Goal: Communication & Community: Answer question/provide support

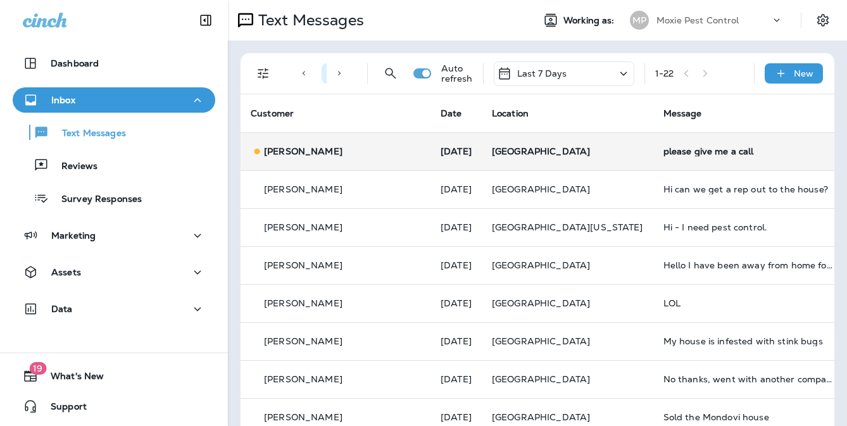
click at [502, 141] on td "[GEOGRAPHIC_DATA]" at bounding box center [568, 151] width 172 height 38
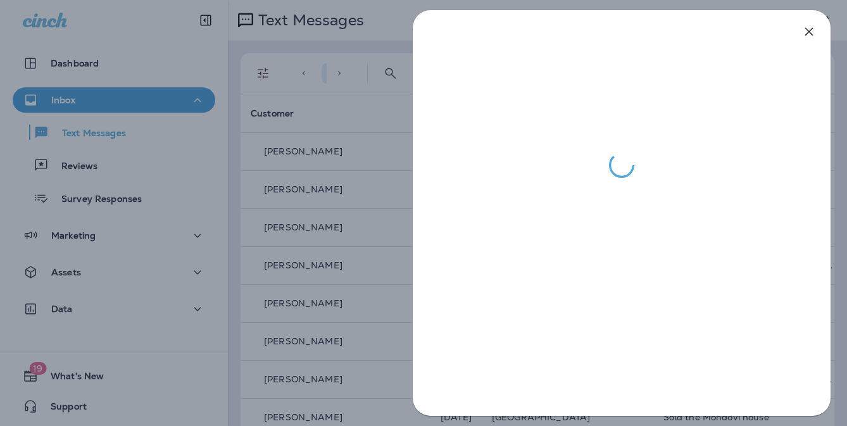
click at [353, 160] on div at bounding box center [423, 213] width 847 height 426
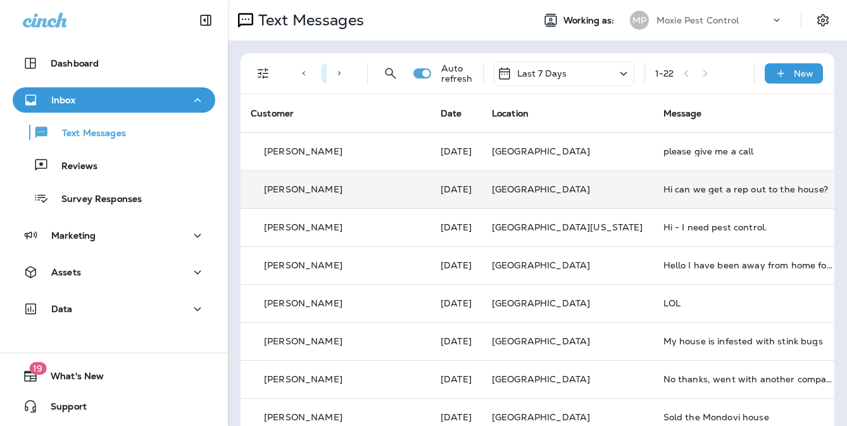
click at [666, 184] on div "Hi can we get a rep out to the house?" at bounding box center [749, 189] width 170 height 10
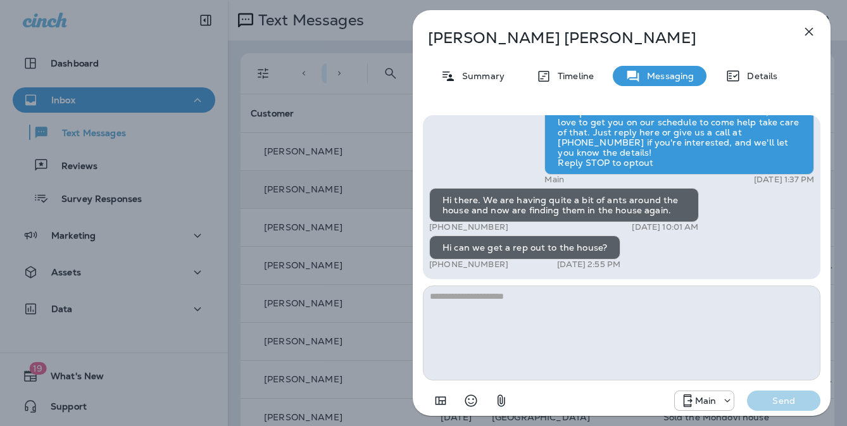
click at [403, 203] on div "Nikki Webb Summary Timeline Messaging Details Exciting News! Joshua’s Pest Cont…" at bounding box center [423, 213] width 847 height 426
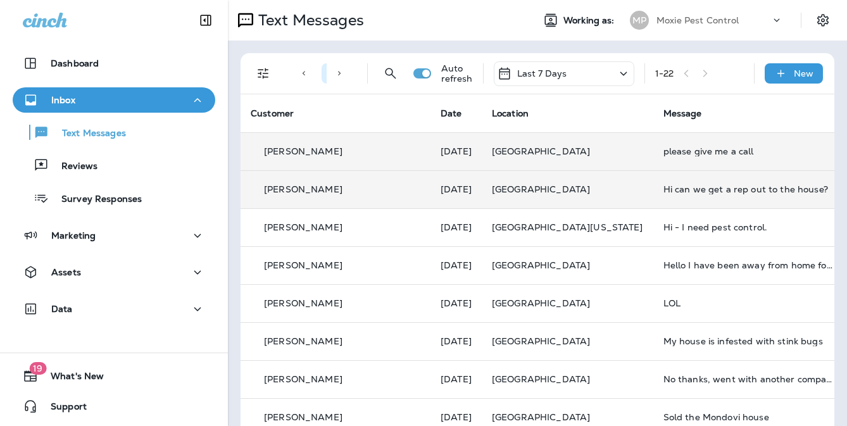
click at [561, 151] on td "[GEOGRAPHIC_DATA]" at bounding box center [568, 151] width 172 height 38
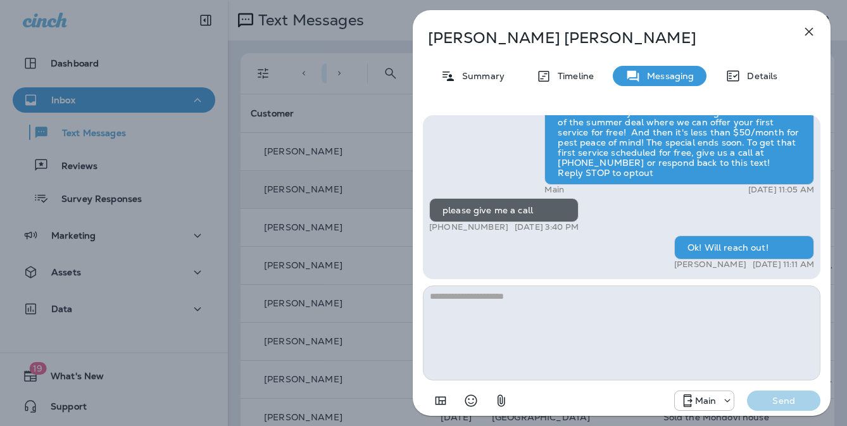
click at [332, 248] on div "Luevenia George Summary Timeline Messaging Details Hey Luevenia, this is Moxie …" at bounding box center [423, 213] width 847 height 426
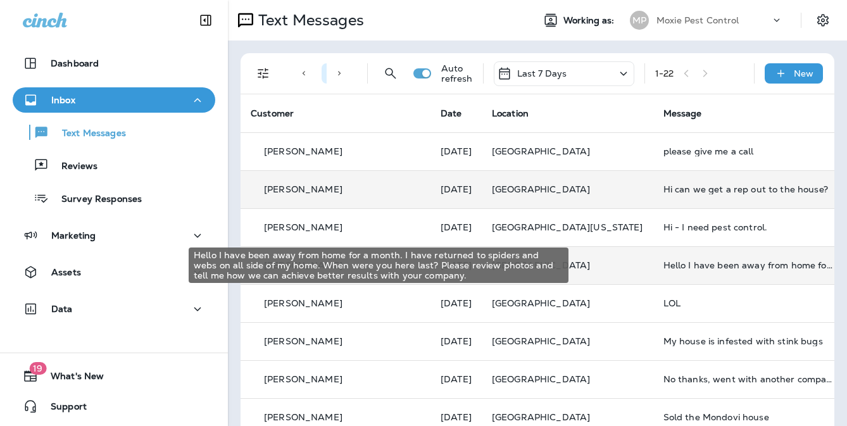
click at [664, 267] on div "Hello I have been away from home for a month. I have returned to spiders and we…" at bounding box center [749, 265] width 170 height 10
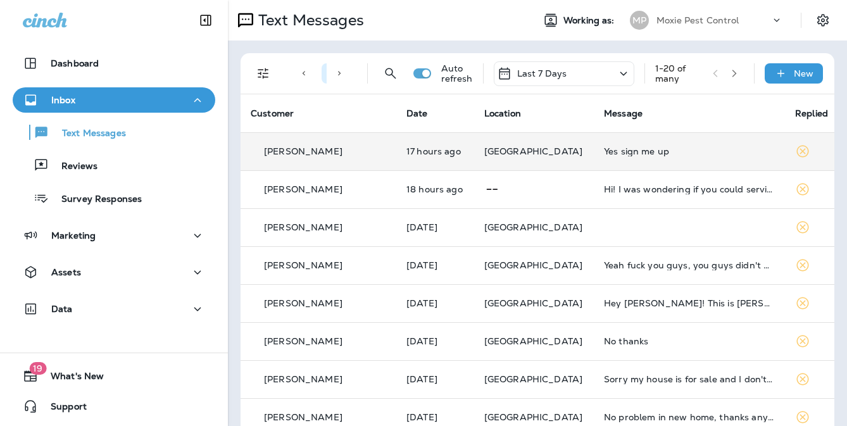
click at [607, 146] on div "Yes sign me up" at bounding box center [689, 151] width 171 height 10
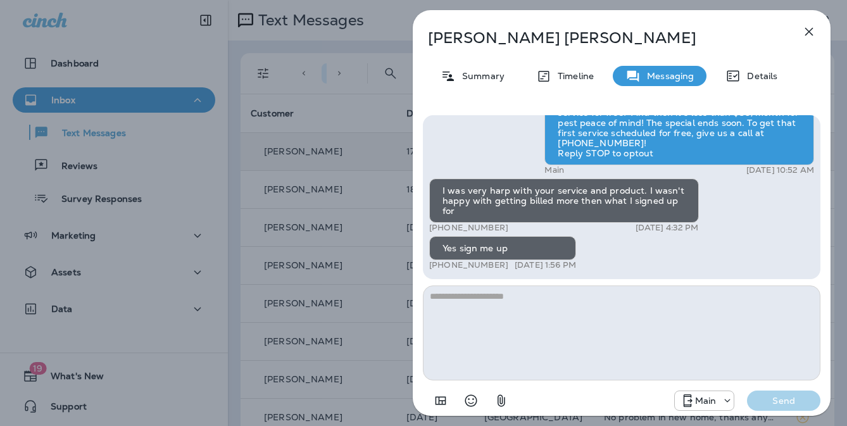
scroll to position [1, 0]
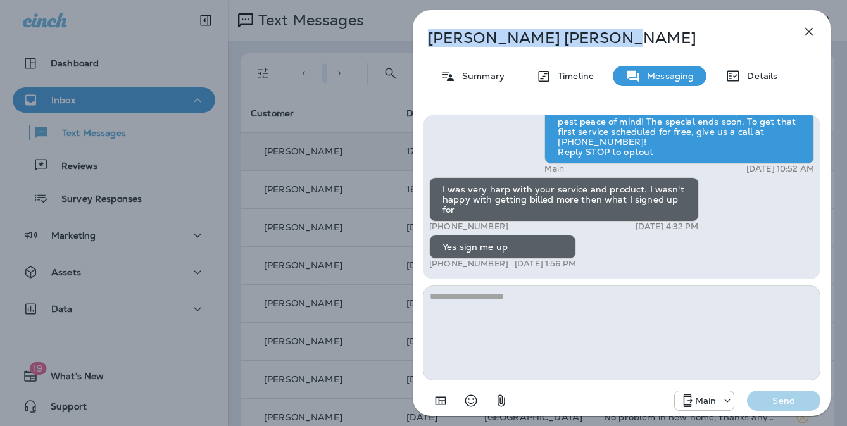
drag, startPoint x: 559, startPoint y: 39, endPoint x: 431, endPoint y: 36, distance: 128.0
click at [431, 36] on p "Richard Hamilton" at bounding box center [601, 38] width 346 height 18
copy p "Richard Hamilton"
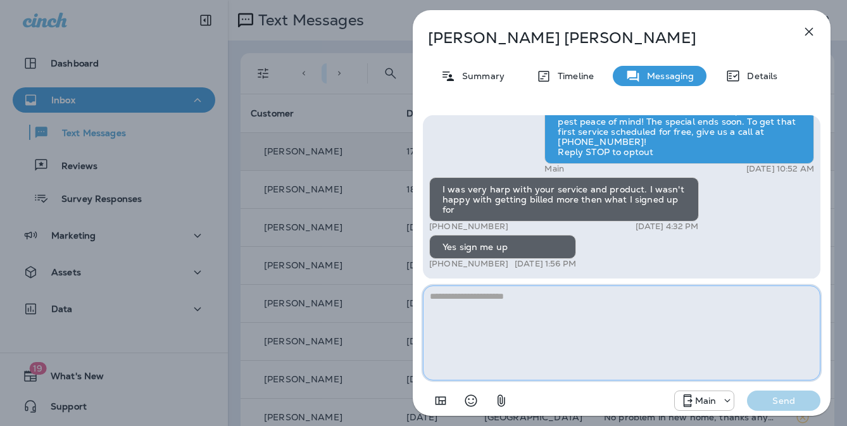
click at [520, 297] on textarea at bounding box center [622, 333] width 398 height 95
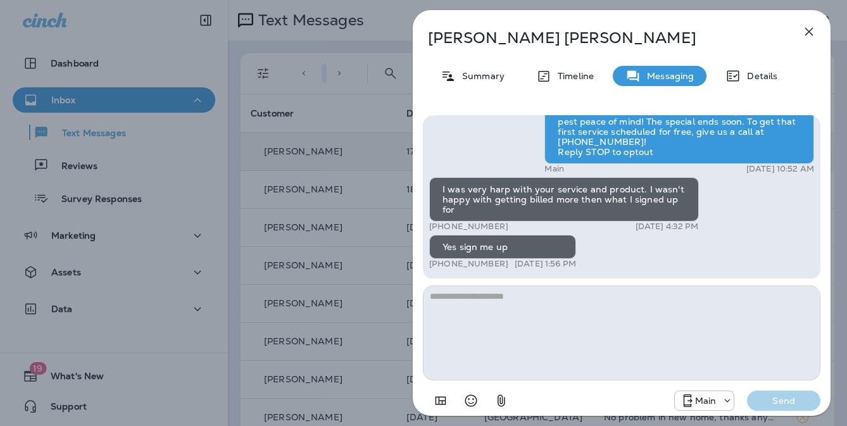
click at [386, 178] on div "Richard Hamilton Summary Timeline Messaging Details Hey Richard, this is Moxie …" at bounding box center [423, 213] width 847 height 426
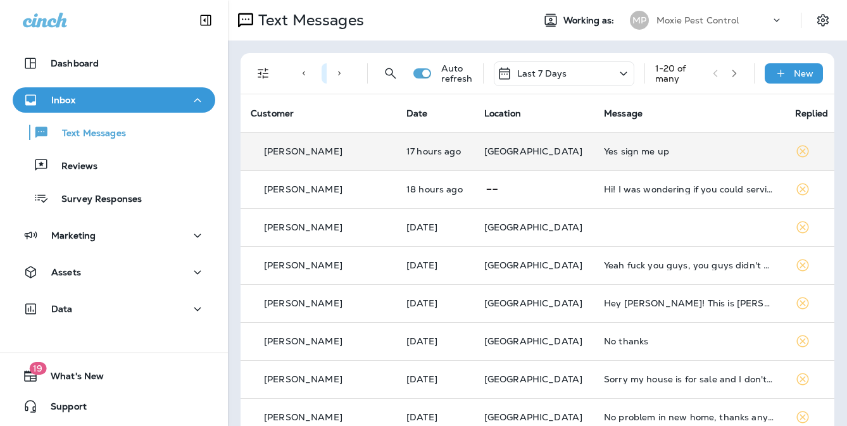
click at [474, 151] on td "[GEOGRAPHIC_DATA]" at bounding box center [534, 151] width 120 height 38
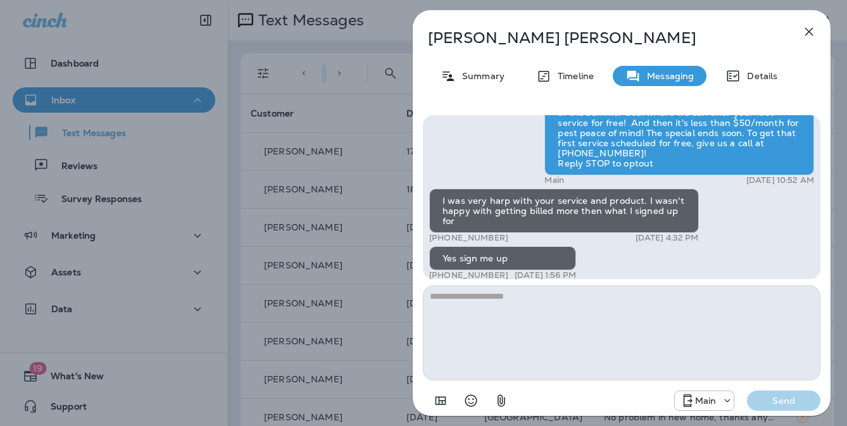
scroll to position [1, 0]
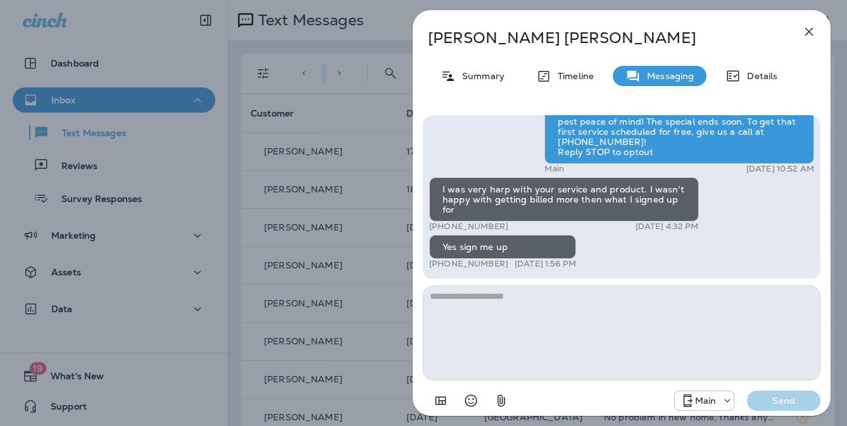
click at [392, 134] on div "Richard Hamilton Summary Timeline Messaging Details Hey Richard, this is Moxie …" at bounding box center [423, 213] width 847 height 426
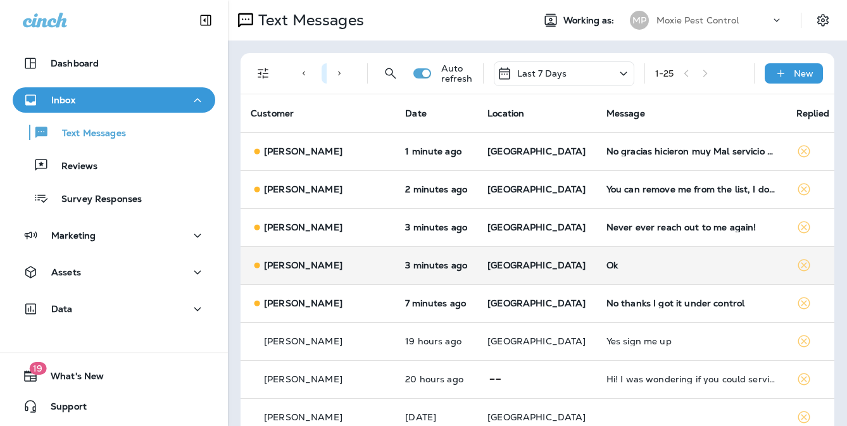
click at [607, 267] on div "Ok" at bounding box center [692, 265] width 170 height 10
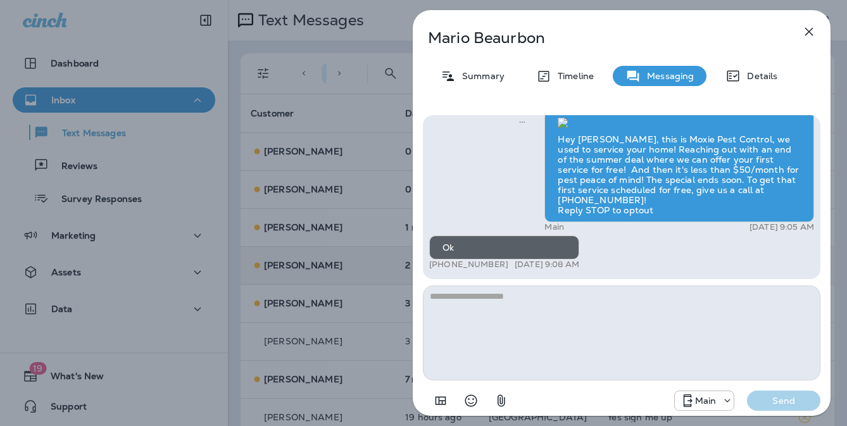
click at [322, 241] on div "Mario Beaurbon Summary Timeline Messaging Details Hey Mario, this is Moxie Pest…" at bounding box center [423, 213] width 847 height 426
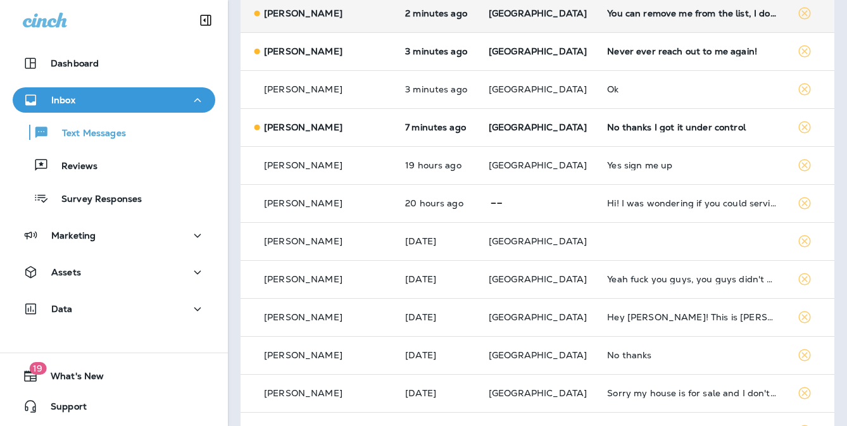
scroll to position [428, 0]
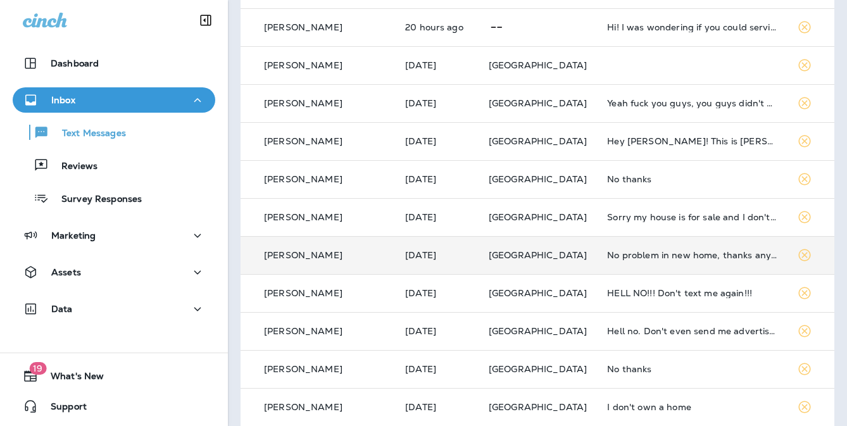
click at [637, 266] on td "No problem in new home, thanks anyway" at bounding box center [692, 255] width 190 height 38
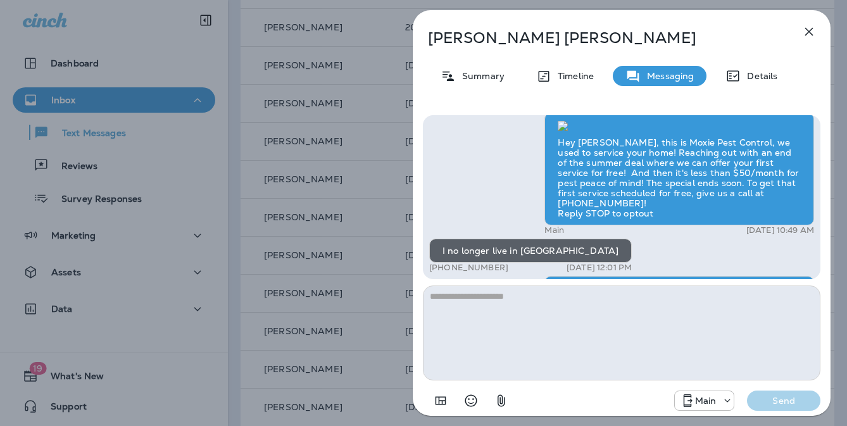
scroll to position [1, 0]
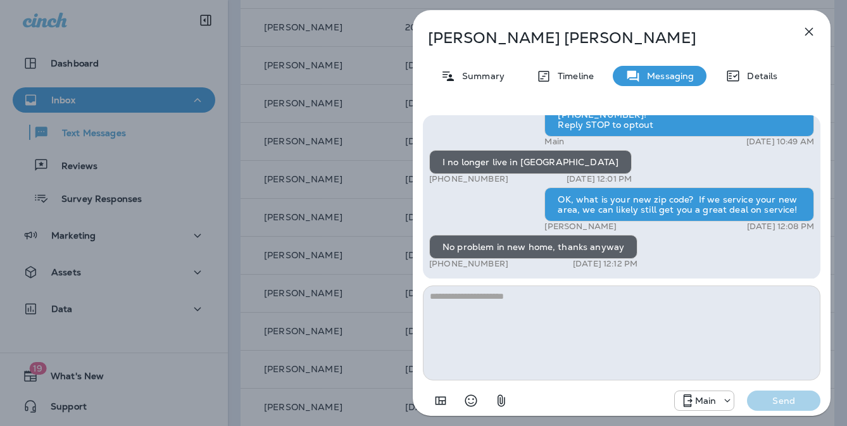
click at [365, 178] on div "Linda Jones Summary Timeline Messaging Details Hey Linda, this is Moxie Pest Co…" at bounding box center [423, 213] width 847 height 426
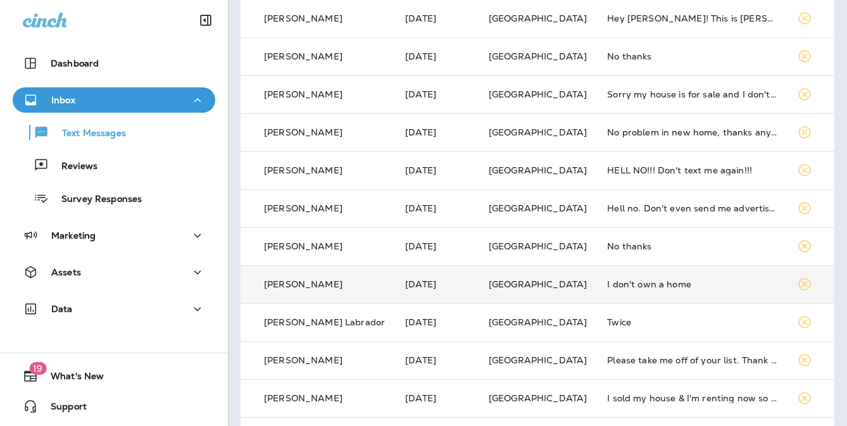
scroll to position [634, 0]
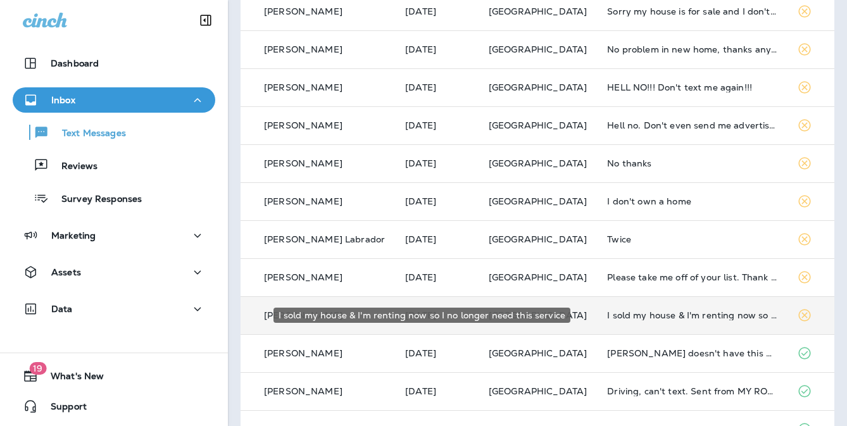
click at [609, 310] on div "I sold my house & I'm renting now so I no longer need this service" at bounding box center [692, 315] width 170 height 10
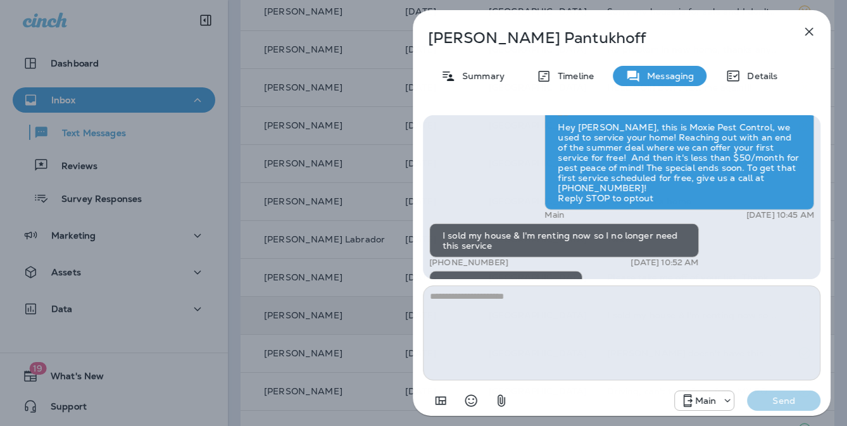
click at [366, 235] on div "Jeff Pantukhoff Summary Timeline Messaging Details Hey Jeff, this is Moxie Pest…" at bounding box center [423, 213] width 847 height 426
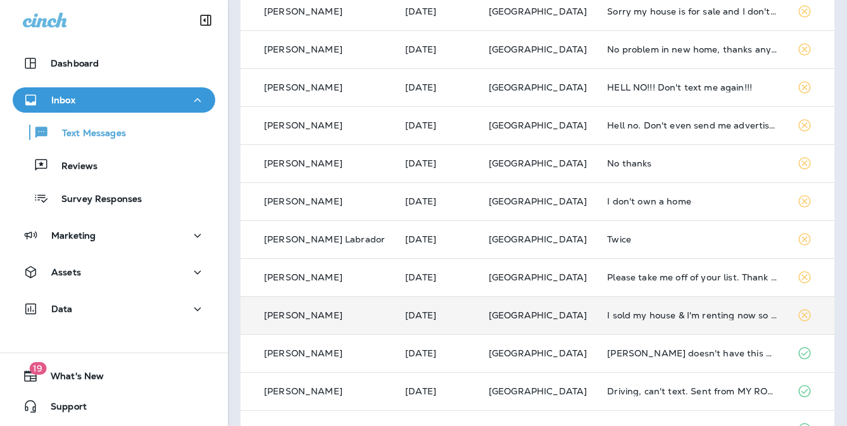
scroll to position [607, 0]
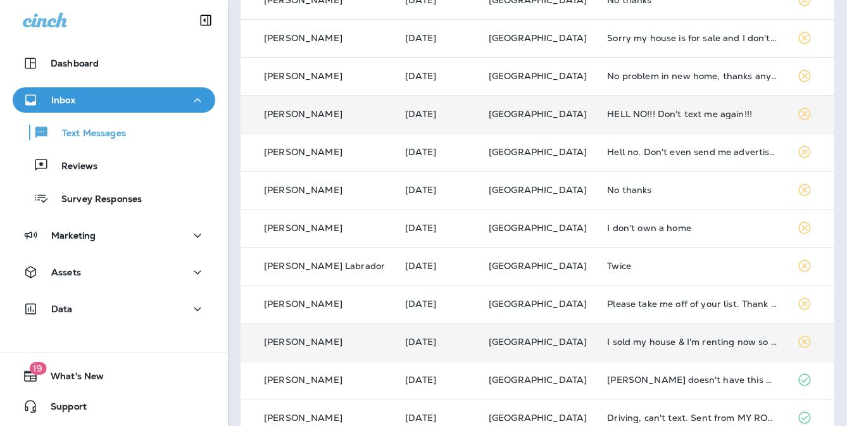
click at [640, 124] on td "HELL NO!!! Don't text me again!!!" at bounding box center [692, 114] width 190 height 38
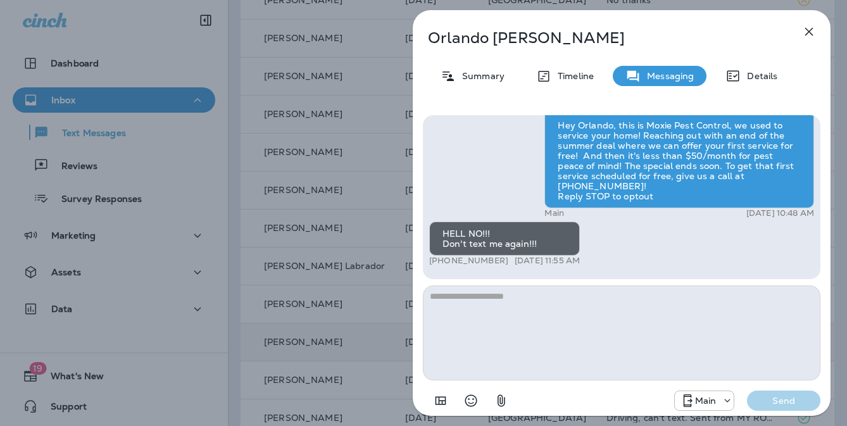
click at [390, 232] on div "Orlando Zuniga Summary Timeline Messaging Details Hey Orlando, this is Moxie Pe…" at bounding box center [423, 213] width 847 height 426
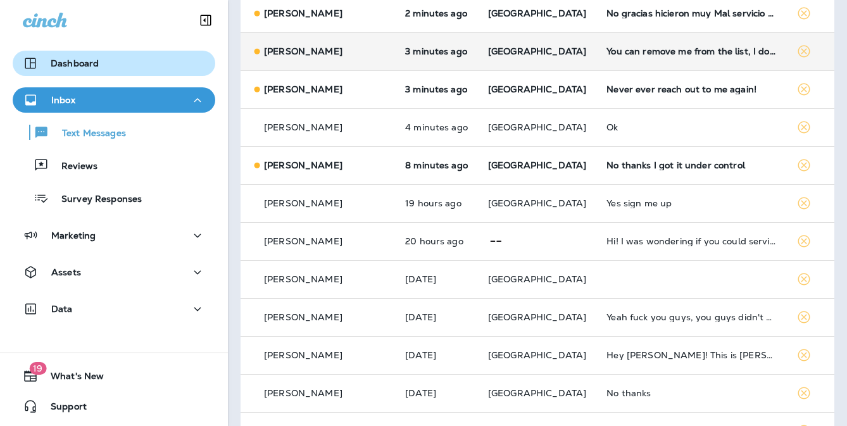
scroll to position [212, 0]
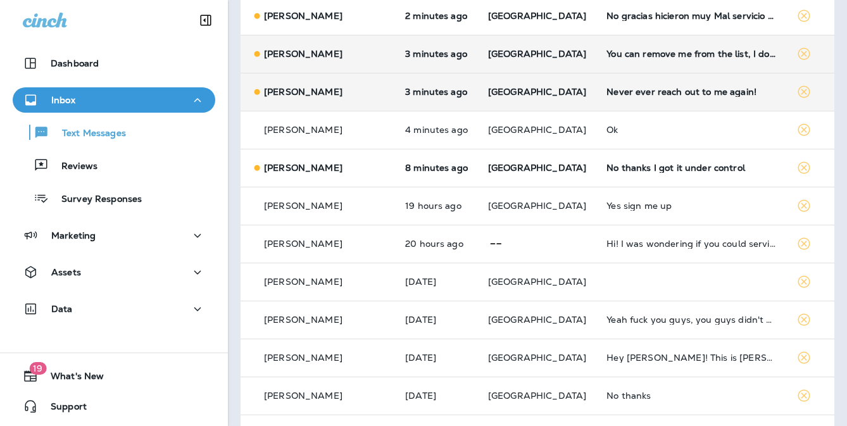
click at [607, 95] on div "Never ever reach out to me again!" at bounding box center [692, 92] width 170 height 10
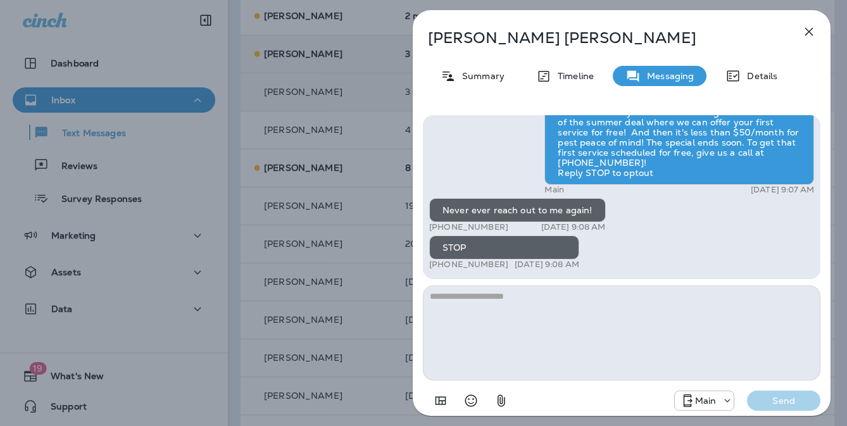
click at [355, 170] on div "Jose Medina Summary Timeline Messaging Details Hey Jose, this is Moxie Pest Con…" at bounding box center [423, 213] width 847 height 426
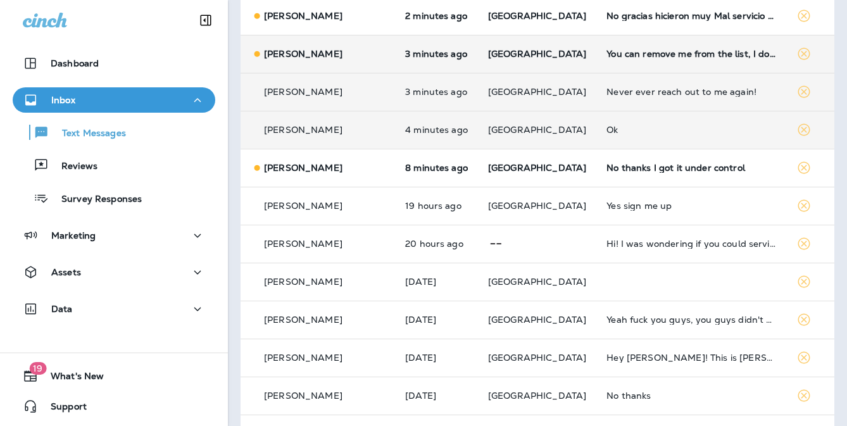
click at [619, 137] on td "Ok" at bounding box center [692, 130] width 190 height 38
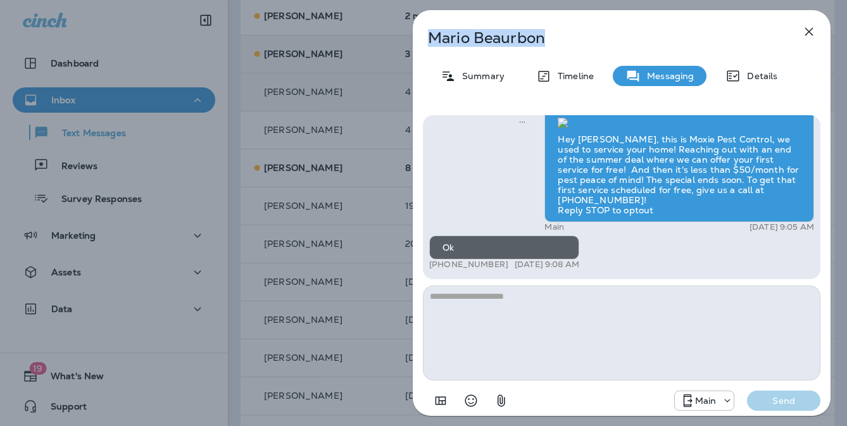
drag, startPoint x: 540, startPoint y: 42, endPoint x: 412, endPoint y: 43, distance: 128.0
click at [412, 43] on div "Mario Beaurbon Summary Timeline Messaging Details Hey Mario, this is Moxie Pest…" at bounding box center [622, 213] width 451 height 426
copy p "Mario Beaurbon"
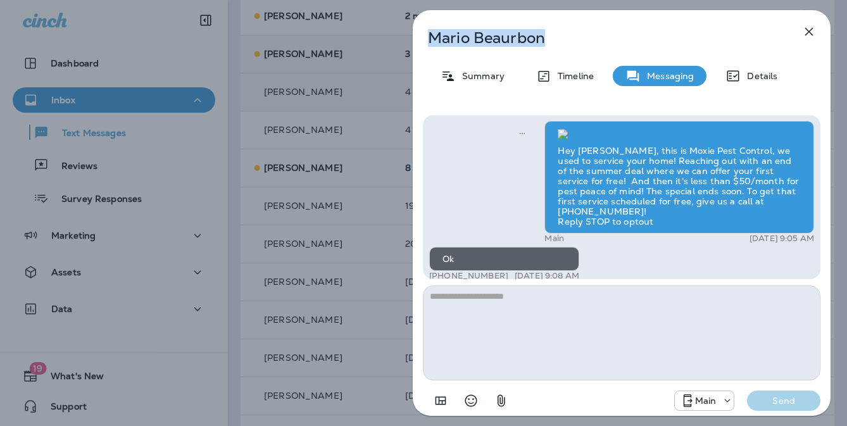
scroll to position [-44, 0]
click at [341, 186] on div "Mario Beaurbon Summary Timeline Messaging Details Hey Mario, this is Moxie Pest…" at bounding box center [423, 213] width 847 height 426
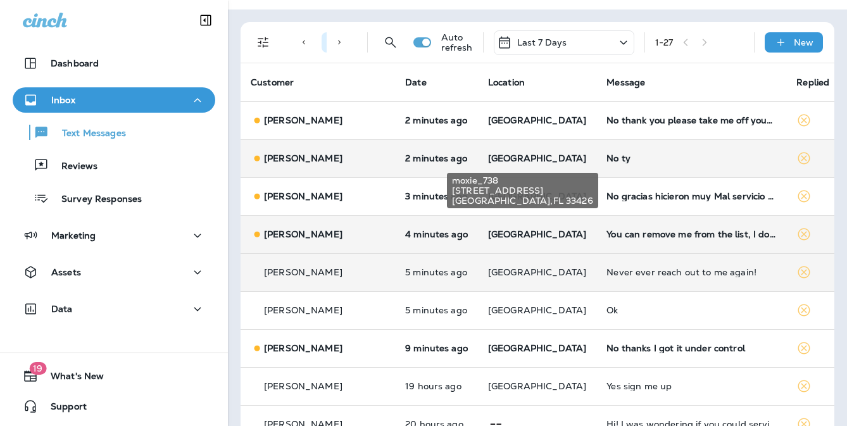
scroll to position [31, 0]
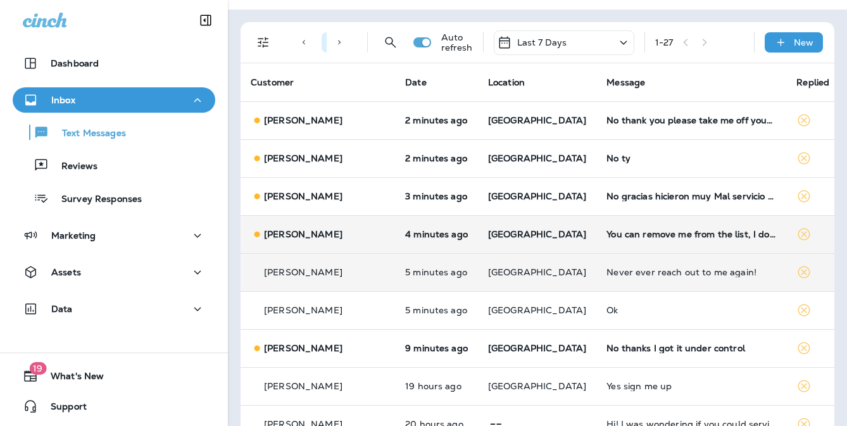
click at [638, 236] on div "You can remove me from the list, I dont have a house!" at bounding box center [692, 234] width 170 height 10
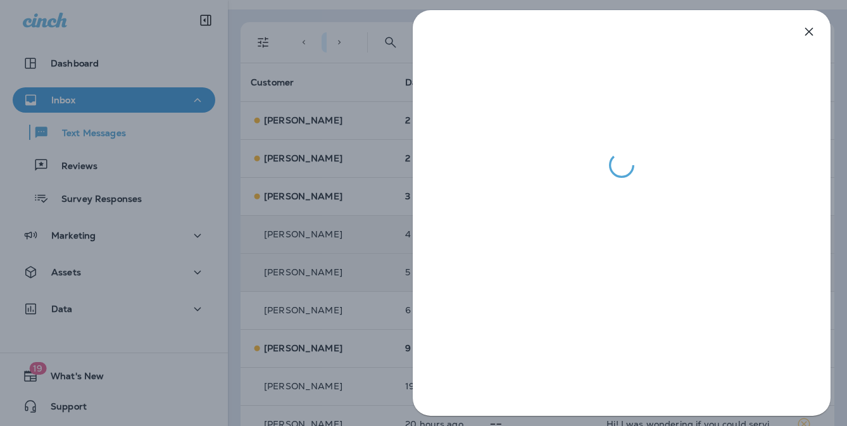
click at [390, 262] on div at bounding box center [423, 213] width 847 height 426
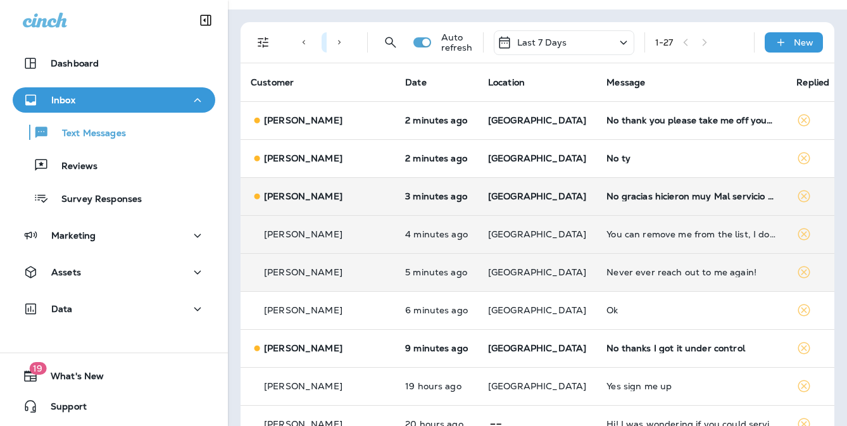
click at [609, 206] on td "No gracias hicieron muy Mal servicio nunca acabaron con los nidos de hormigas c…" at bounding box center [692, 196] width 190 height 38
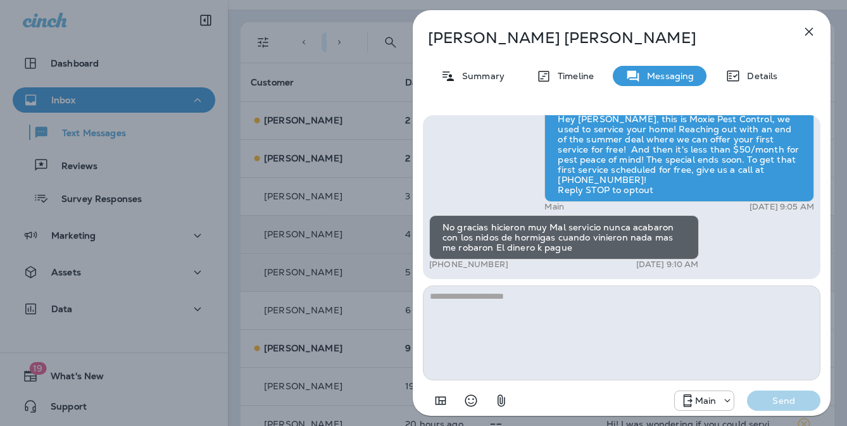
click at [375, 258] on div "Carmen Martinez Summary Timeline Messaging Details Hey Carmen, this is Moxie Pe…" at bounding box center [423, 213] width 847 height 426
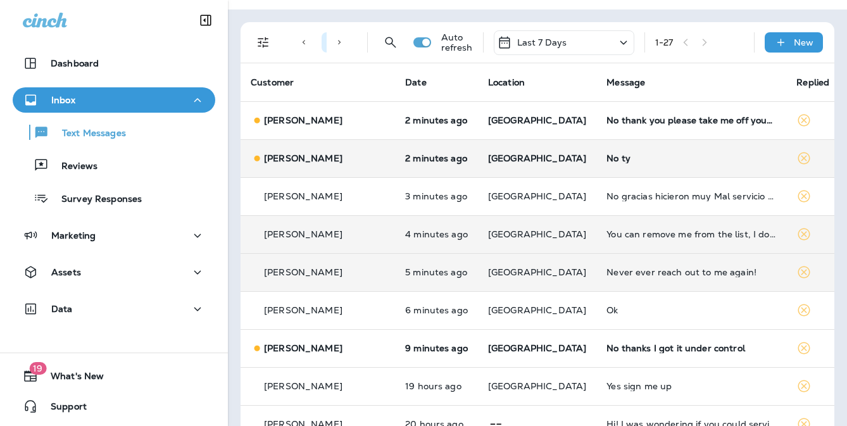
click at [604, 163] on td "No ty" at bounding box center [692, 158] width 190 height 38
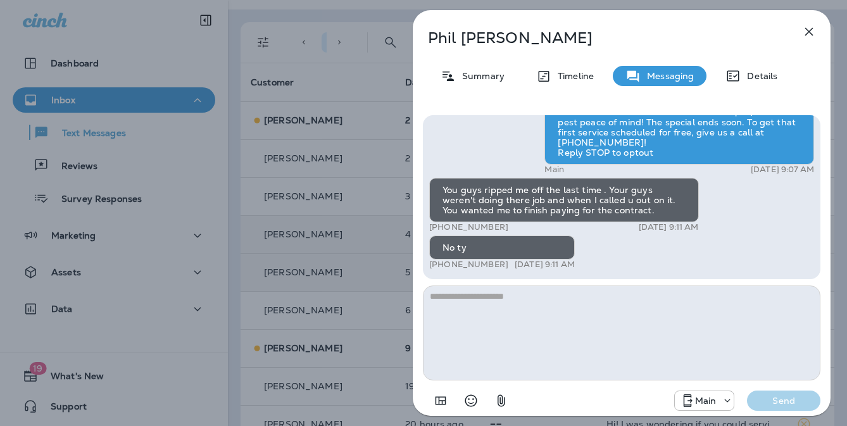
click at [339, 208] on div "Phil Bertera Summary Timeline Messaging Details Hey Phil, this is Moxie Pest Co…" at bounding box center [423, 213] width 847 height 426
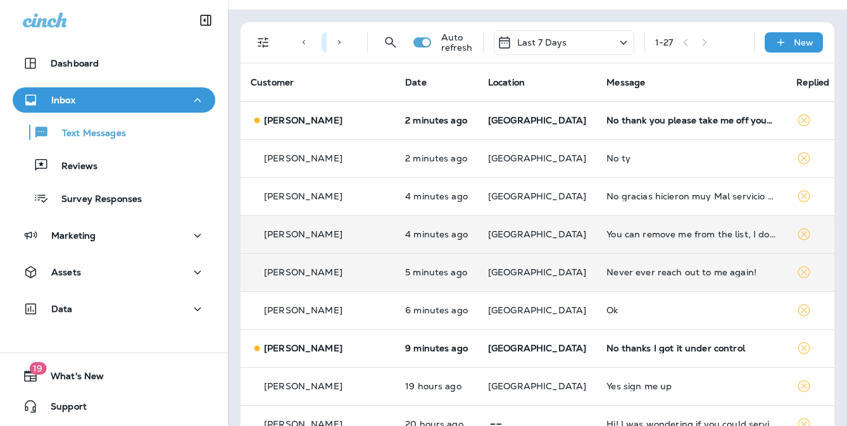
click at [626, 127] on td "No thank you please take me off your list. We are selling our home and moving o…" at bounding box center [692, 120] width 190 height 38
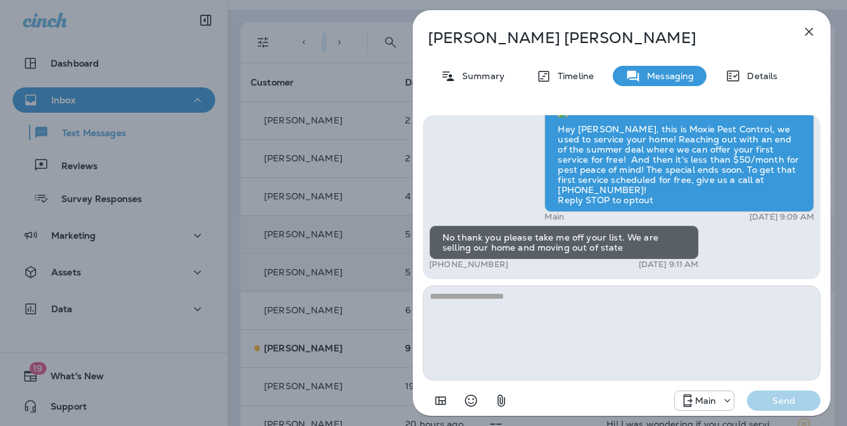
click at [338, 219] on div "Samantha Taylor Summary Timeline Messaging Details Hey Samantha, this is Moxie …" at bounding box center [423, 213] width 847 height 426
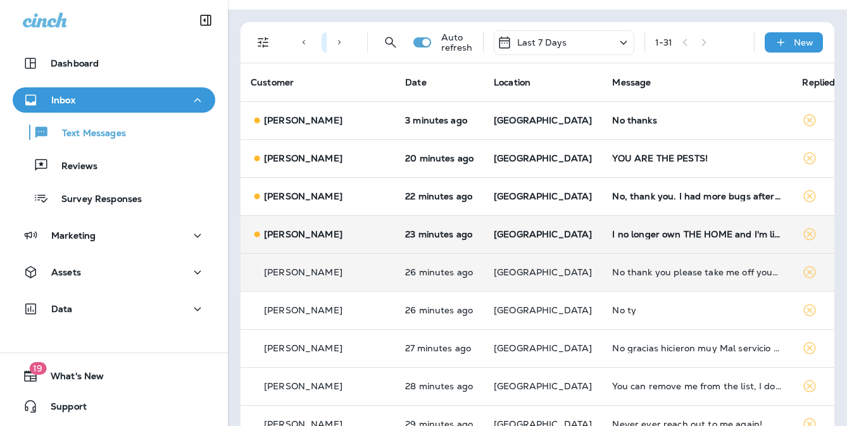
click at [519, 220] on td "[GEOGRAPHIC_DATA]" at bounding box center [543, 234] width 118 height 38
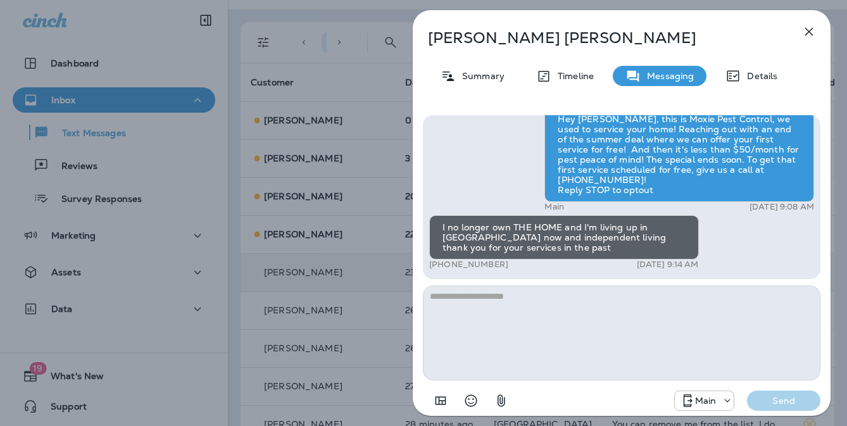
click at [381, 144] on div "Deborah Reed Summary Timeline Messaging Details Hey Deborah, this is Moxie Pest…" at bounding box center [423, 213] width 847 height 426
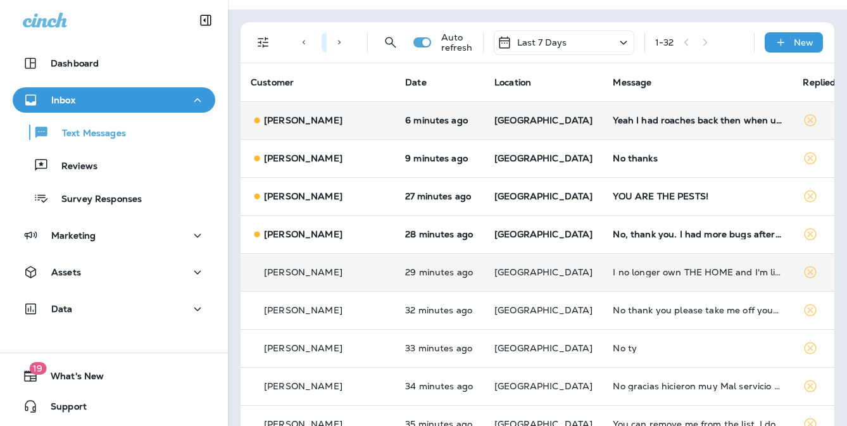
click at [511, 127] on td "[GEOGRAPHIC_DATA]" at bounding box center [544, 120] width 118 height 38
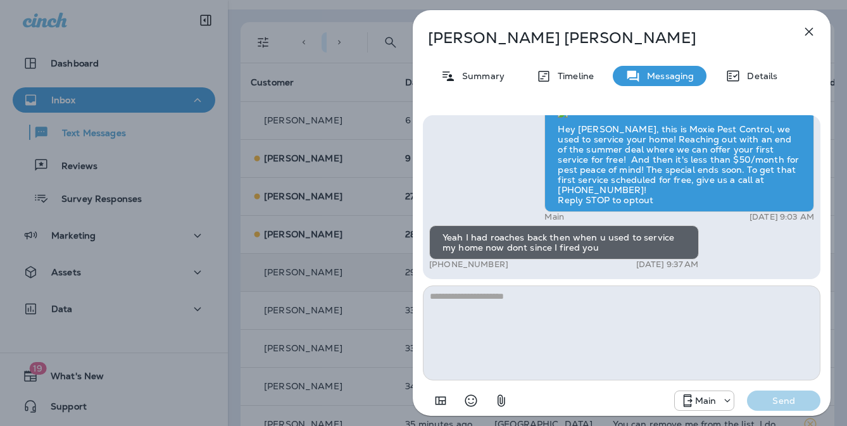
click at [379, 161] on div "Tom Muzzio Summary Timeline Messaging Details Hey Tom, this is Moxie Pest Contr…" at bounding box center [423, 213] width 847 height 426
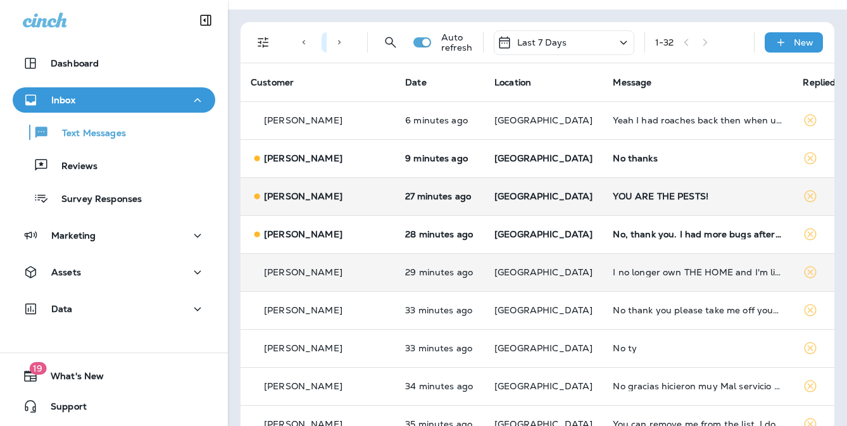
click at [611, 184] on td "YOU ARE THE PESTS!" at bounding box center [698, 196] width 190 height 38
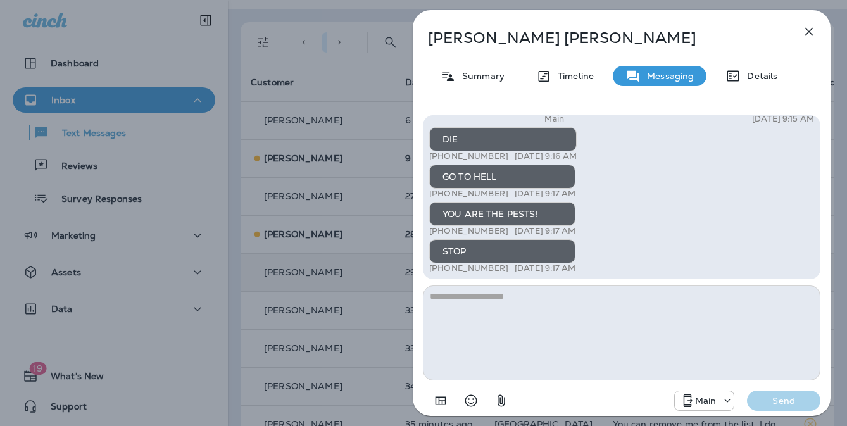
scroll to position [-3, 0]
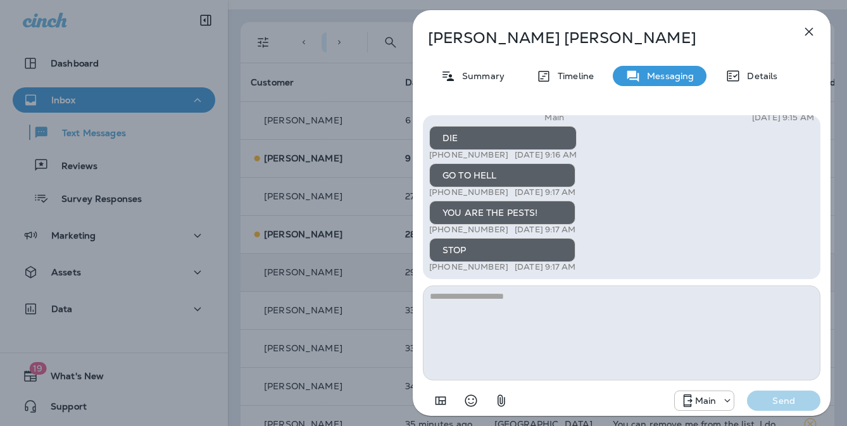
click at [342, 176] on div "Linda Lynch Summary Timeline Messaging Details Hey Linda, this is Moxie Pest Co…" at bounding box center [423, 213] width 847 height 426
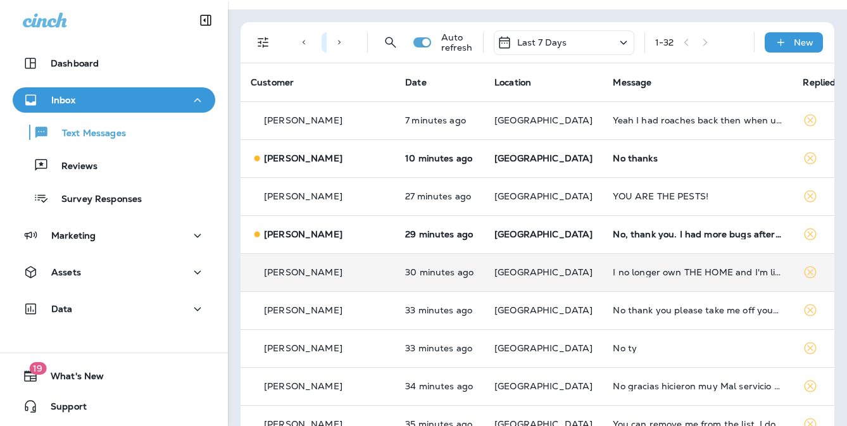
click at [603, 224] on td "No, thank you. I had more bugs after you guys provided me a service. I will not…" at bounding box center [698, 234] width 190 height 38
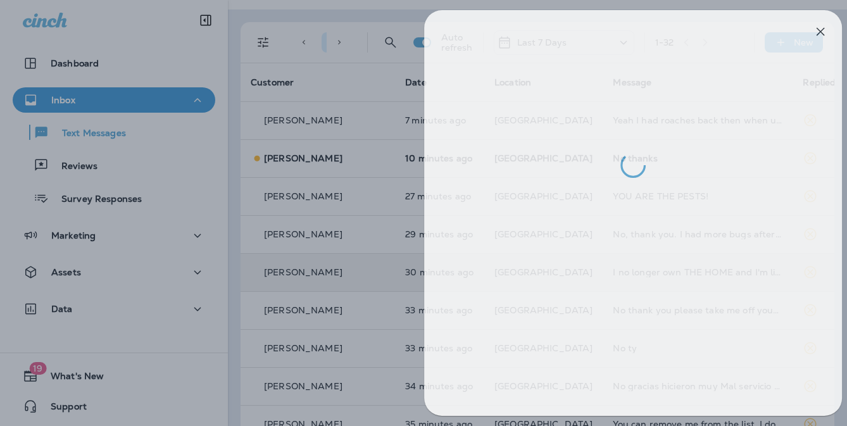
click at [371, 191] on div at bounding box center [434, 213] width 847 height 426
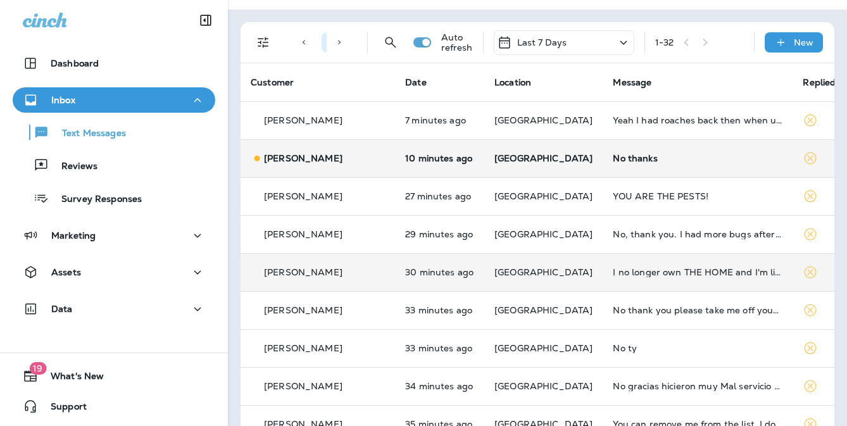
click at [603, 162] on td "No thanks" at bounding box center [698, 158] width 190 height 38
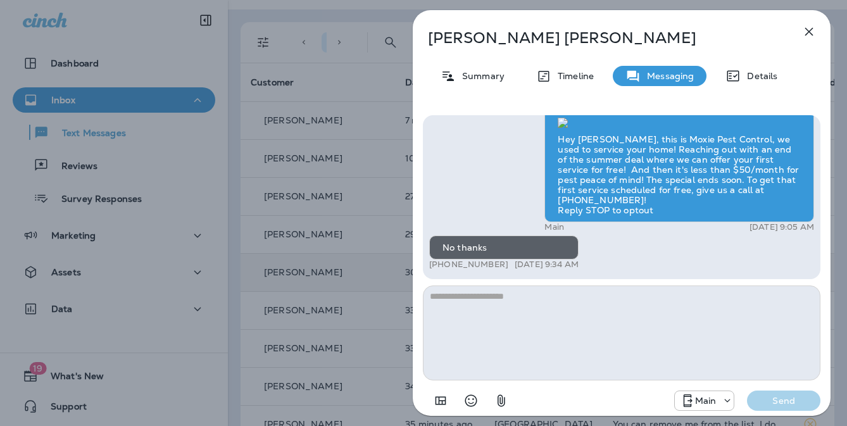
click at [400, 193] on div "Marlon Coombs Summary Timeline Messaging Details Hey Marlon, this is Moxie Pest…" at bounding box center [423, 213] width 847 height 426
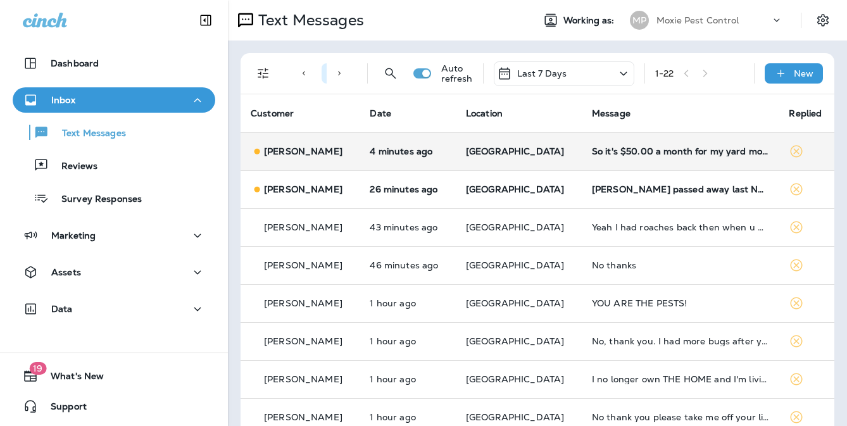
click at [455, 144] on td "4 minutes ago" at bounding box center [408, 151] width 96 height 38
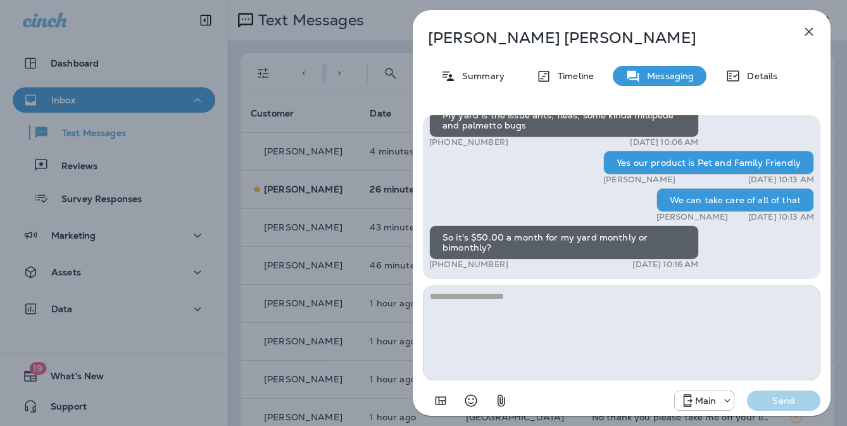
click at [490, 300] on textarea at bounding box center [622, 333] width 398 height 95
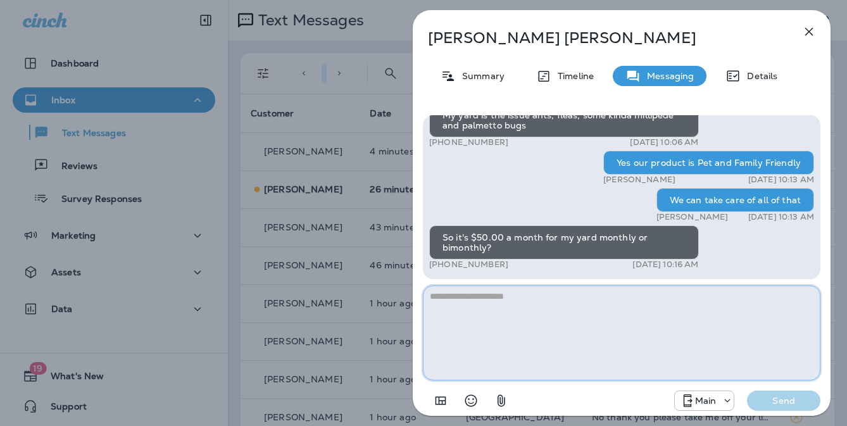
click at [502, 304] on textarea at bounding box center [622, 333] width 398 height 95
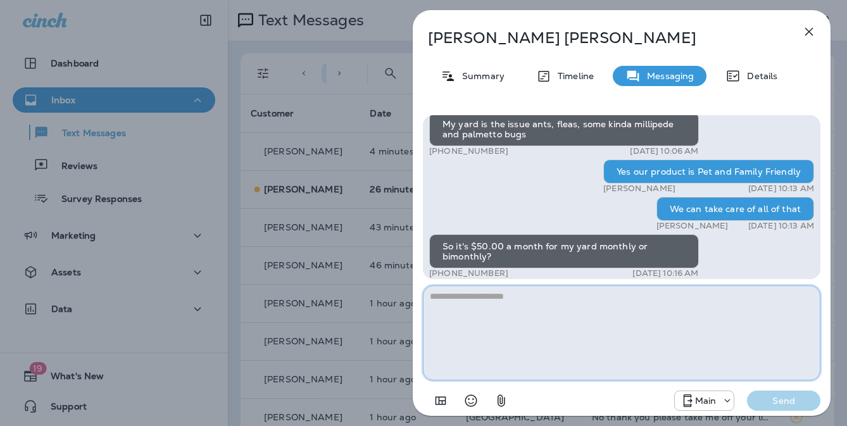
scroll to position [-8, 0]
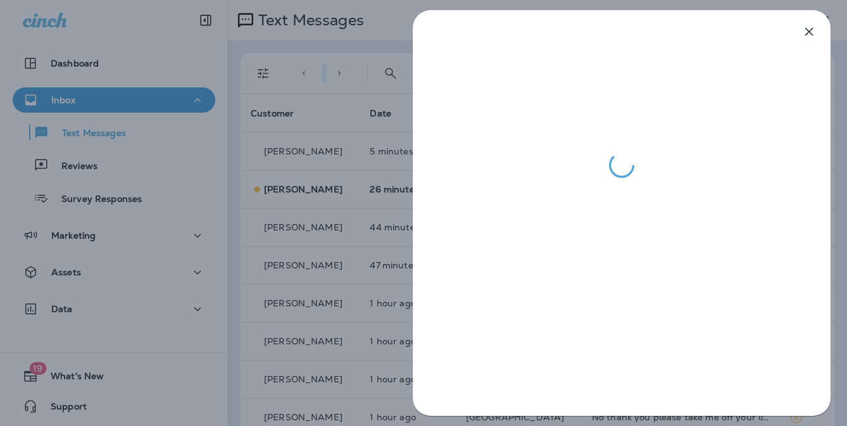
click at [408, 191] on div at bounding box center [622, 213] width 451 height 426
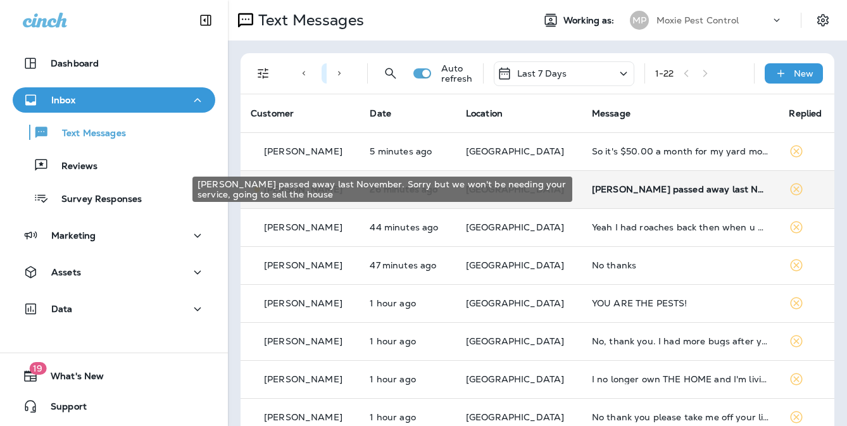
click at [592, 186] on div "[PERSON_NAME] passed away last November. Sorry but we won't be needing your ser…" at bounding box center [680, 189] width 177 height 10
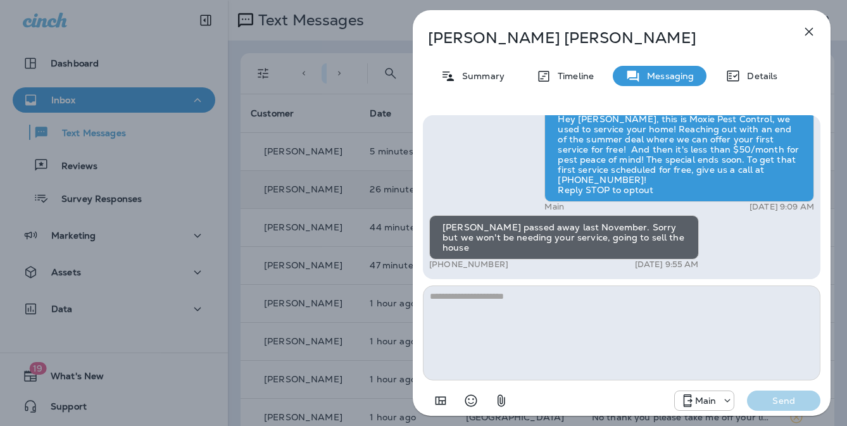
click at [390, 205] on div "Roger Pippin Summary Timeline Messaging Details Hey Roger, this is Moxie Pest C…" at bounding box center [423, 213] width 847 height 426
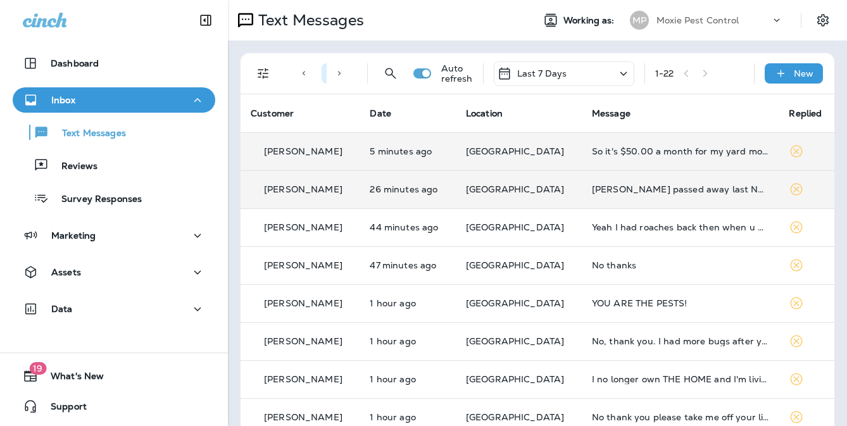
click at [628, 166] on td "So it's $50.00 a month for my yard monthly or bimonthly?" at bounding box center [681, 151] width 198 height 38
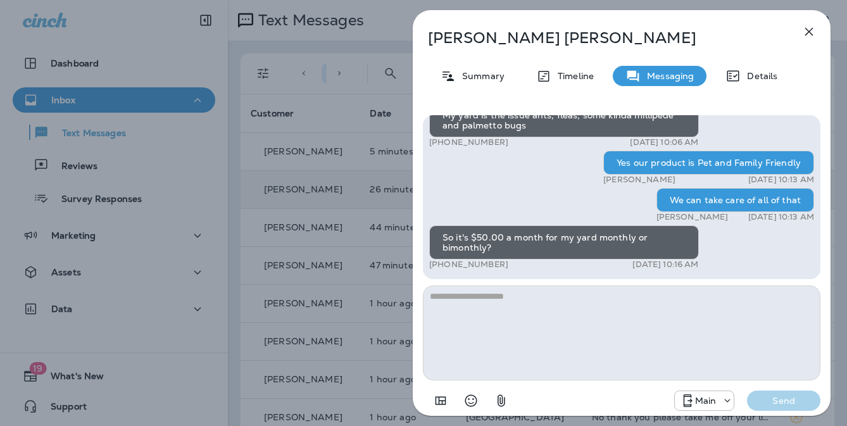
click at [397, 260] on div "Debra Thomas Summary Timeline Messaging Details Hey Debra, this is Moxie Pest C…" at bounding box center [423, 213] width 847 height 426
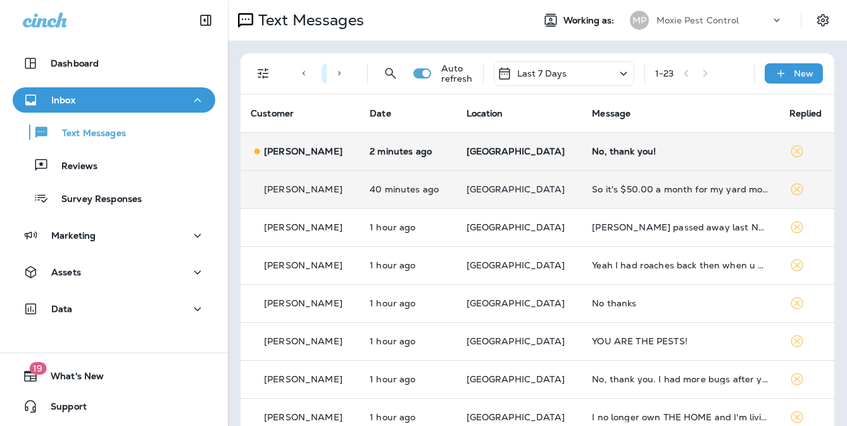
click at [470, 157] on td "[GEOGRAPHIC_DATA]" at bounding box center [520, 151] width 126 height 38
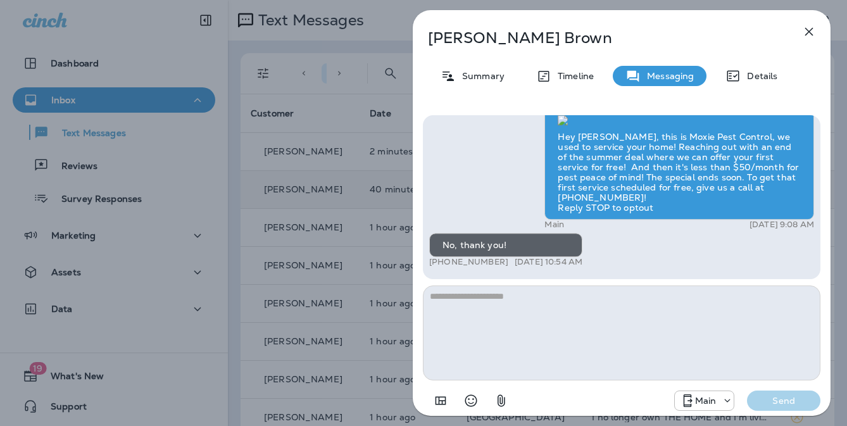
click at [333, 167] on div "Verna Brown Summary Timeline Messaging Details Hey Verna, this is Moxie Pest Co…" at bounding box center [423, 213] width 847 height 426
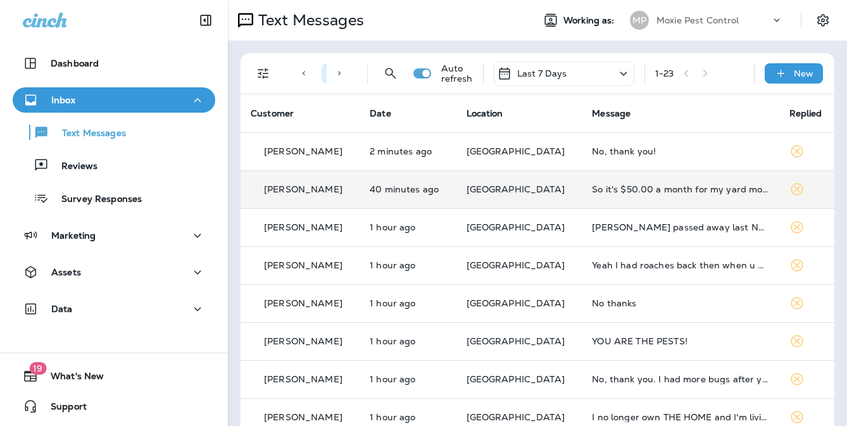
click at [535, 181] on td "[GEOGRAPHIC_DATA]" at bounding box center [520, 189] width 126 height 38
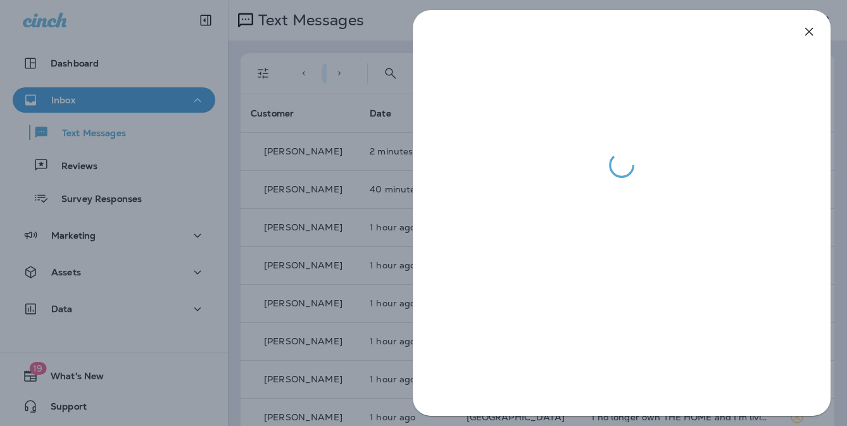
click at [347, 174] on div at bounding box center [423, 213] width 847 height 426
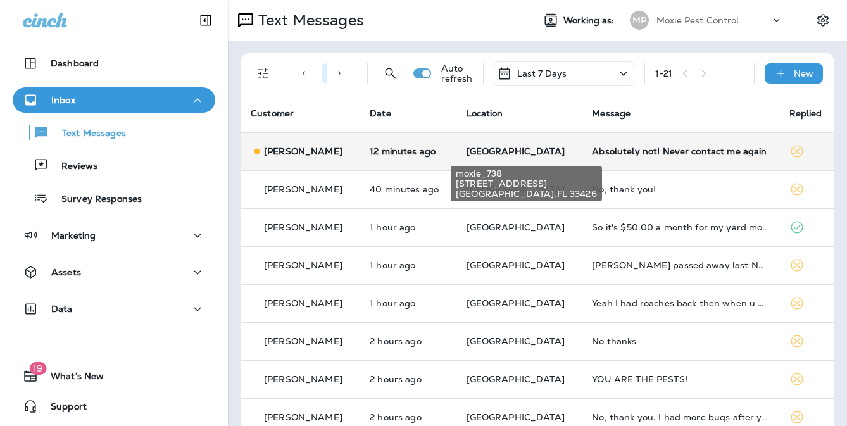
click at [502, 146] on span "[GEOGRAPHIC_DATA]" at bounding box center [516, 151] width 98 height 11
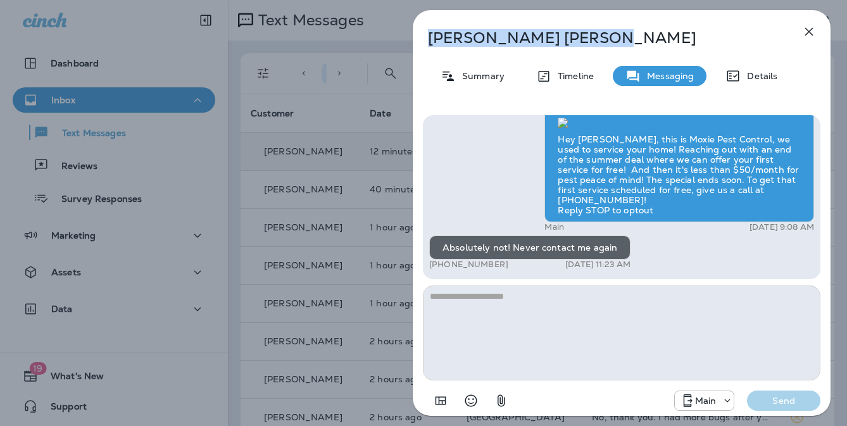
drag, startPoint x: 565, startPoint y: 38, endPoint x: 465, endPoint y: 37, distance: 100.1
click at [425, 34] on div "Tammy Zanetti" at bounding box center [601, 38] width 376 height 18
copy p "Tammy Zanetti"
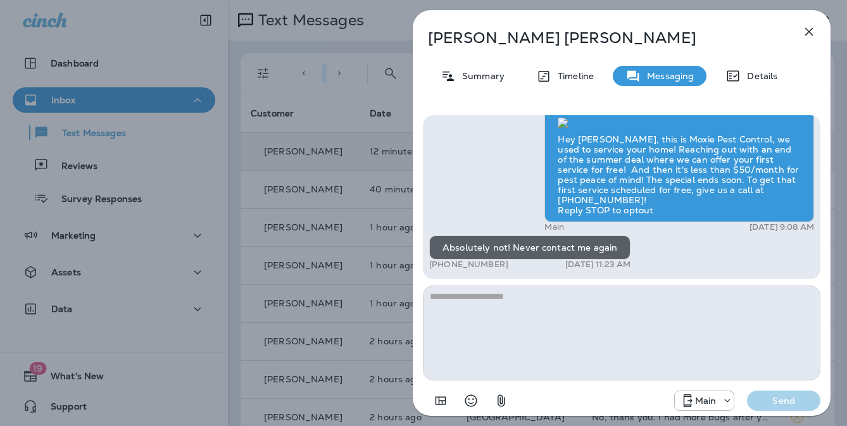
click at [364, 99] on div "Tammy Zanetti Summary Timeline Messaging Details Hey Tammy, this is Moxie Pest …" at bounding box center [423, 213] width 847 height 426
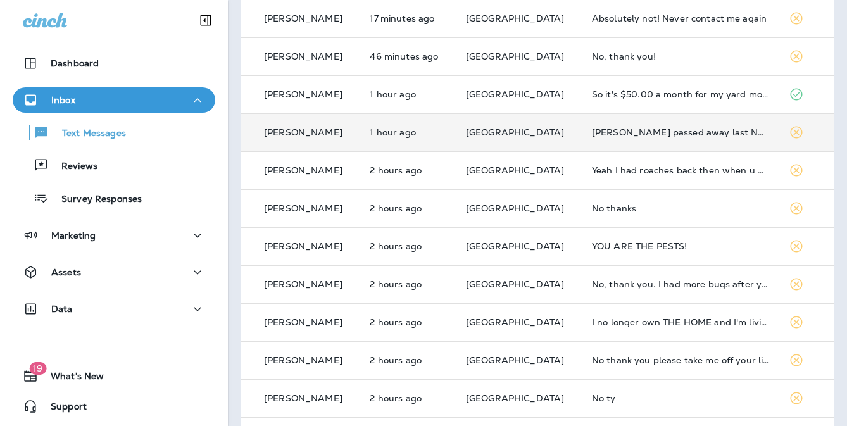
scroll to position [139, 0]
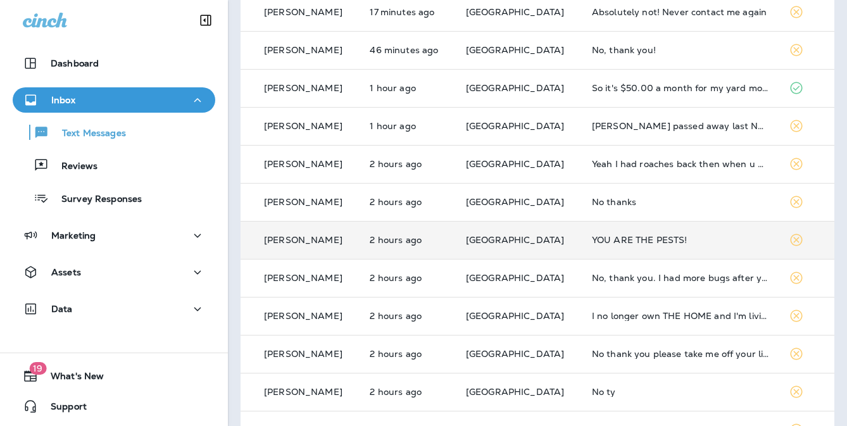
click at [600, 252] on td "YOU ARE THE PESTS!" at bounding box center [681, 240] width 198 height 38
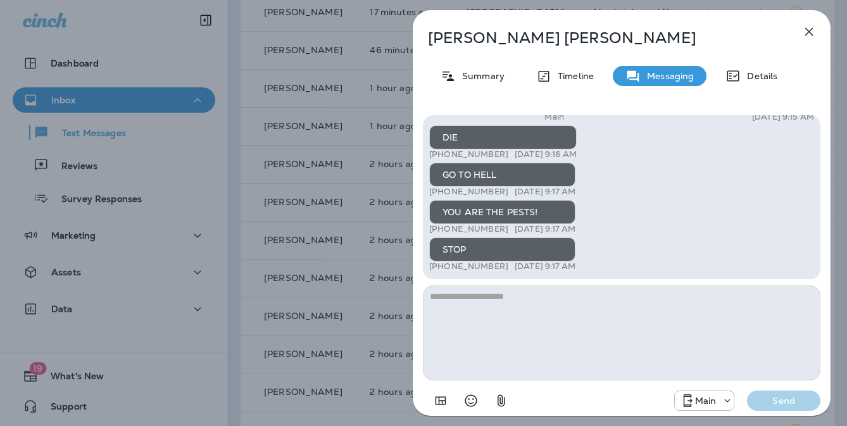
scroll to position [-2, 0]
click at [366, 162] on div "[PERSON_NAME] Summary Timeline Messaging Details Hey [PERSON_NAME], this is Mox…" at bounding box center [423, 213] width 847 height 426
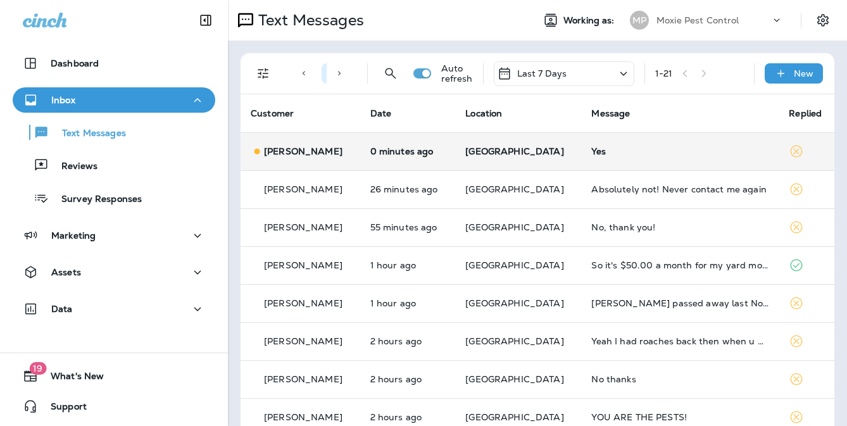
click at [500, 152] on span "[GEOGRAPHIC_DATA]" at bounding box center [515, 151] width 98 height 11
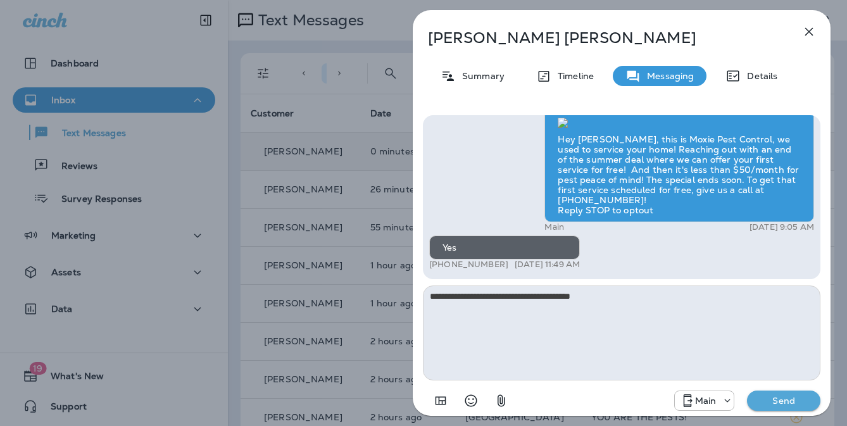
type textarea "**********"
click at [787, 398] on p "Send" at bounding box center [784, 400] width 53 height 11
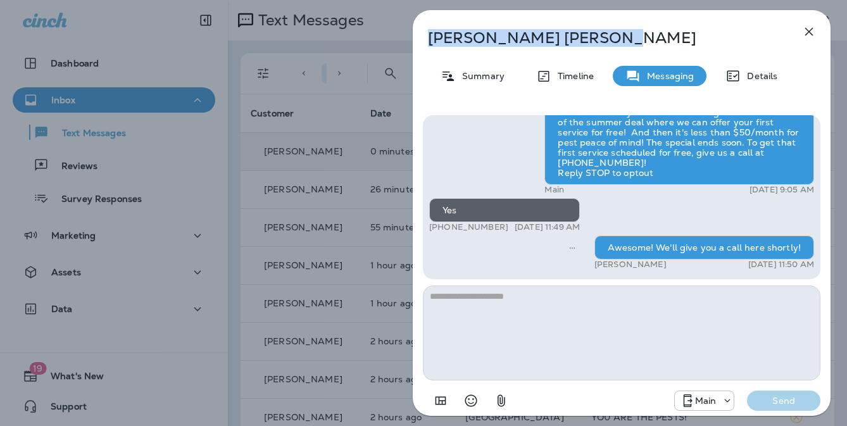
drag, startPoint x: 526, startPoint y: 39, endPoint x: 428, endPoint y: 39, distance: 97.5
click at [428, 39] on p "[PERSON_NAME]" at bounding box center [601, 38] width 346 height 18
copy p "[PERSON_NAME]"
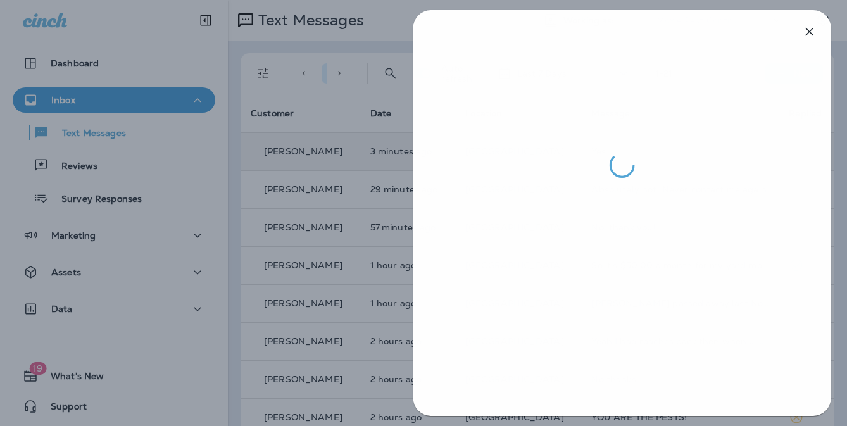
click at [340, 145] on div at bounding box center [424, 213] width 847 height 426
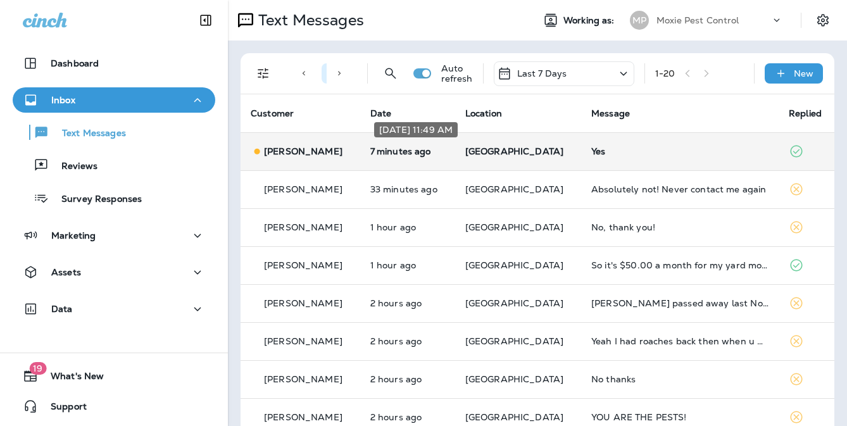
click at [401, 146] on p "7 minutes ago" at bounding box center [408, 151] width 75 height 10
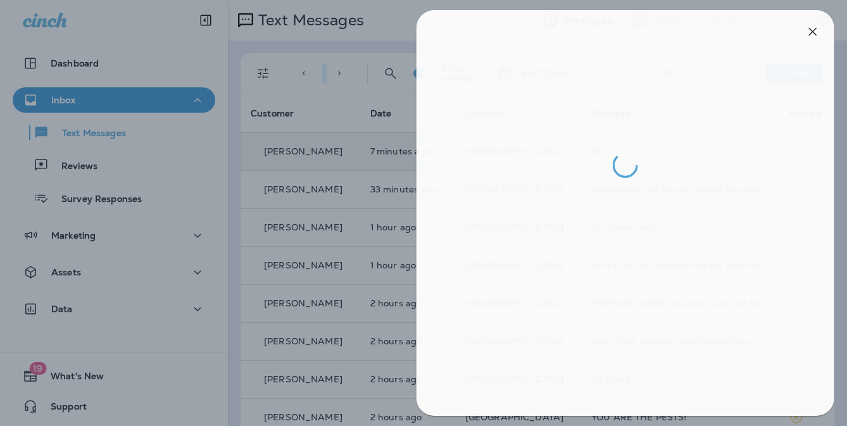
click at [385, 188] on div at bounding box center [427, 213] width 847 height 426
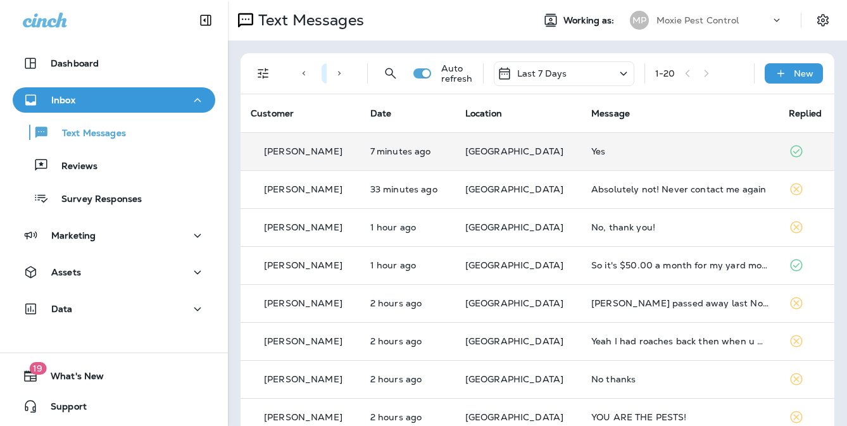
click at [569, 160] on td "[GEOGRAPHIC_DATA]" at bounding box center [518, 151] width 126 height 38
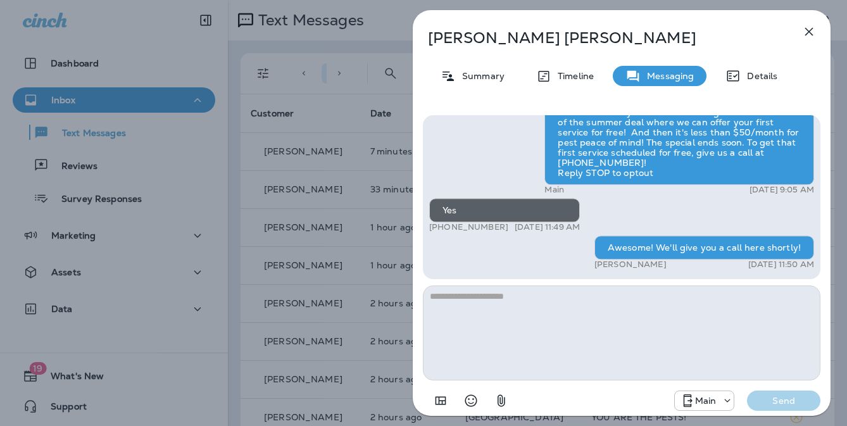
click at [360, 177] on div "Jackie Griffith Summary Timeline Messaging Details Hey Jackie, this is Moxie Pe…" at bounding box center [423, 213] width 847 height 426
